Goal: Information Seeking & Learning: Learn about a topic

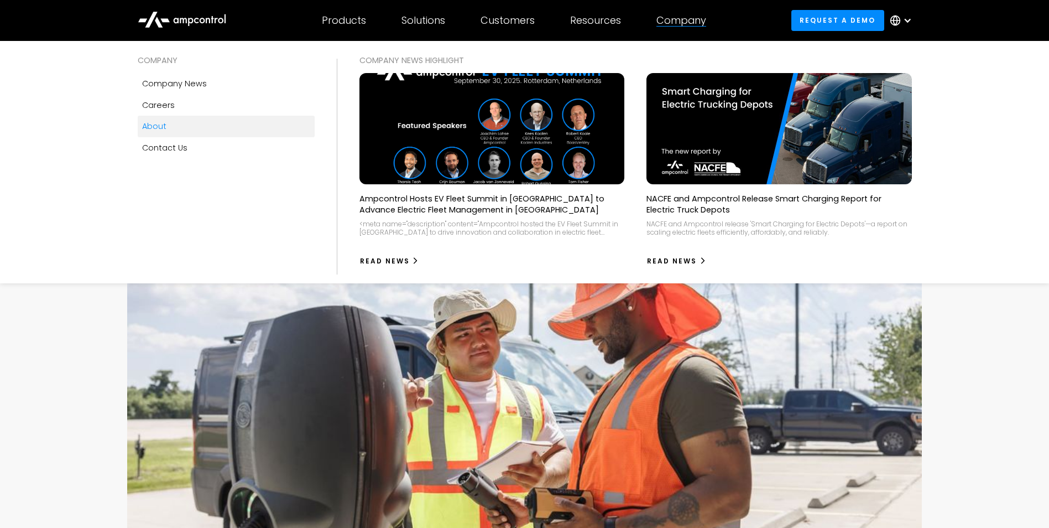
click at [191, 131] on link "About" at bounding box center [226, 126] width 177 height 21
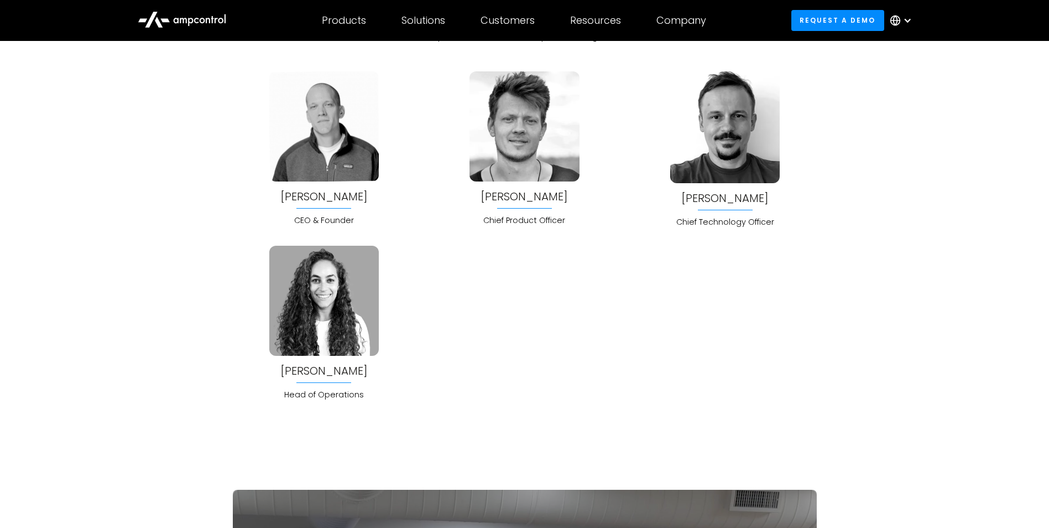
scroll to position [2986, 0]
click at [348, 309] on img at bounding box center [323, 299] width 109 height 109
click at [340, 383] on div "Fadwa Kingsbury Head of Operations" at bounding box center [323, 322] width 109 height 155
click at [339, 373] on div "Fadwa Kingsbury" at bounding box center [323, 370] width 87 height 12
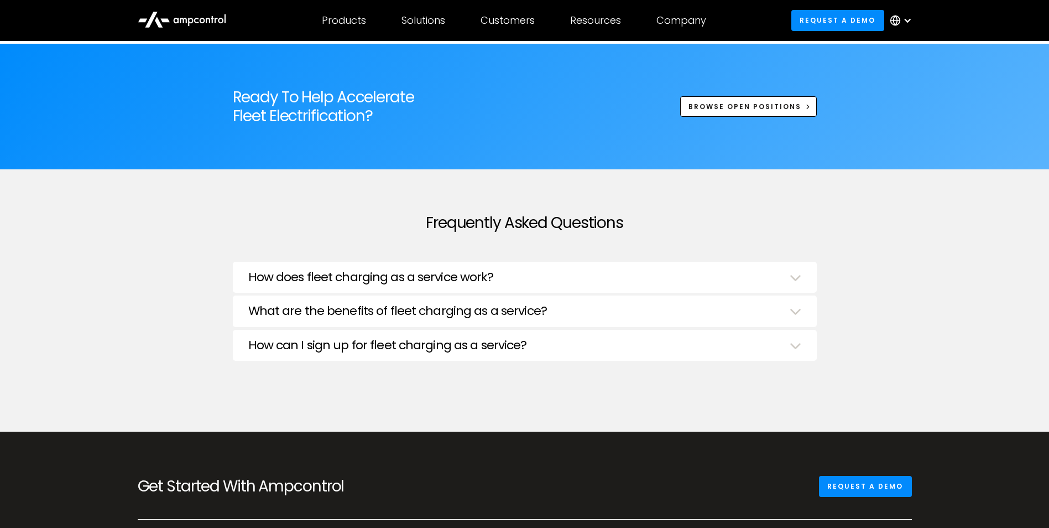
scroll to position [3705, 0]
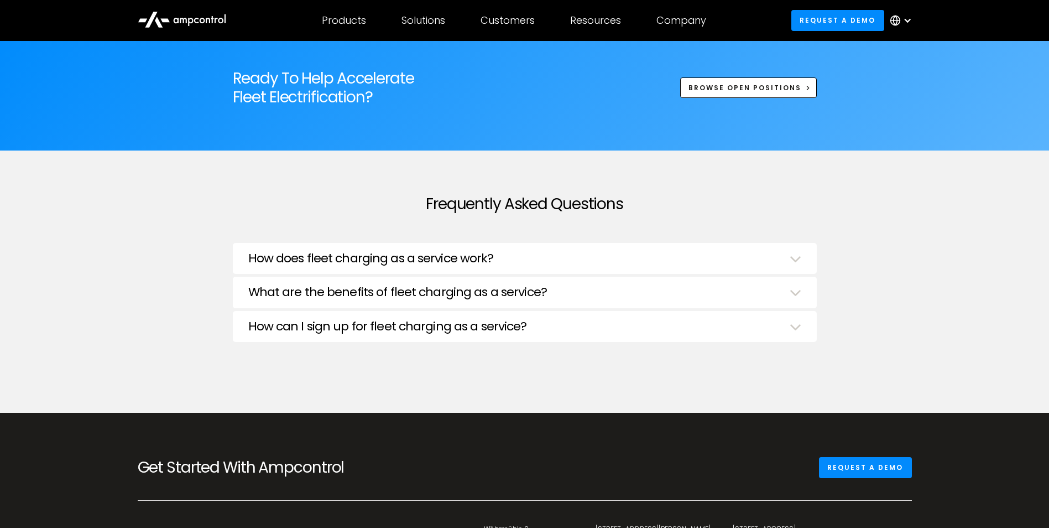
click at [448, 251] on h3 "How does fleet charging as a service work?" at bounding box center [371, 258] width 246 height 14
